Goal: Information Seeking & Learning: Learn about a topic

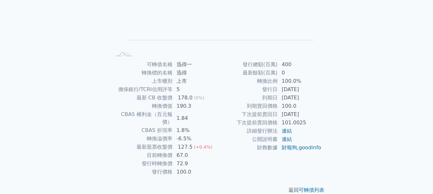
scroll to position [102, 0]
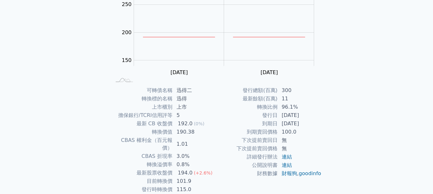
scroll to position [89, 0]
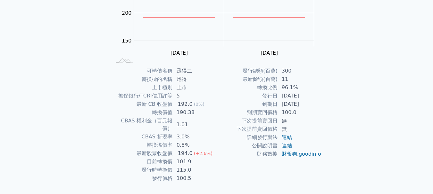
scroll to position [102, 0]
